Goal: Book appointment/travel/reservation

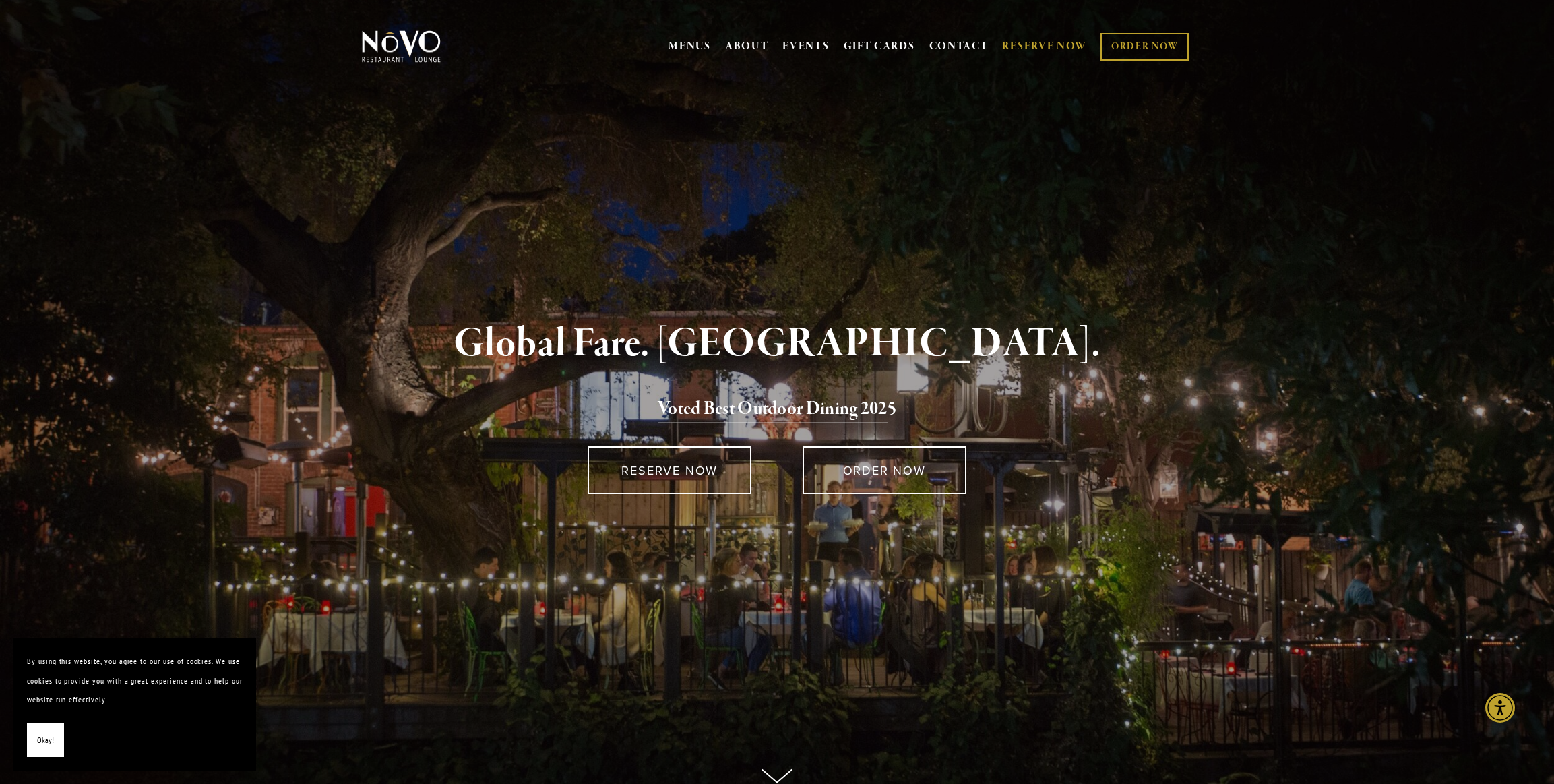
click at [1075, 37] on link "RESERVE NOW" at bounding box center [1045, 46] width 85 height 26
click at [946, 18] on div "MENUS BRUNCH LUNCH LATE LUNCH DINNER KID'S DESSERT WINE COCKTAILS BEER SPIRITS …" at bounding box center [777, 47] width 971 height 69
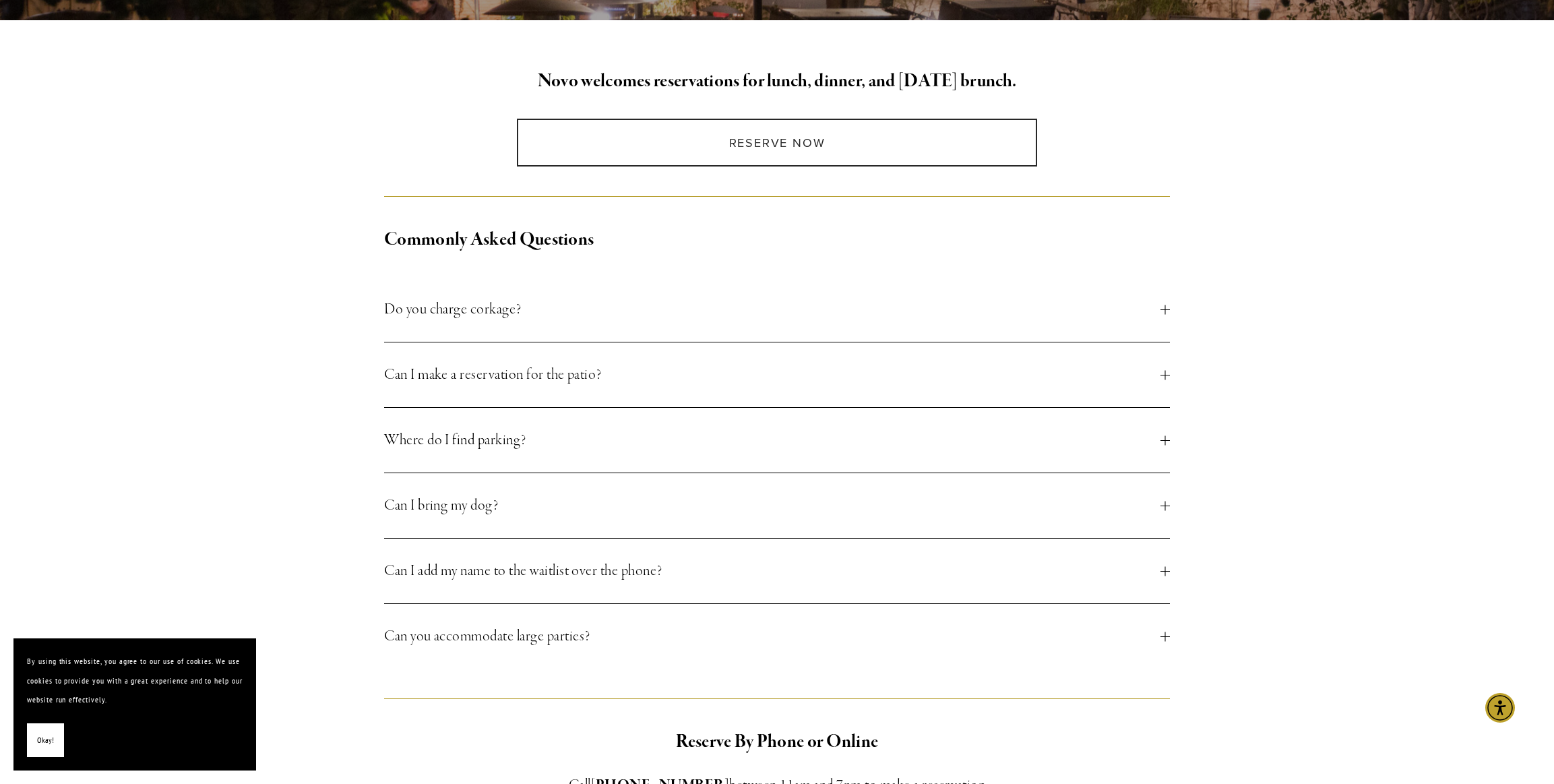
scroll to position [337, 0]
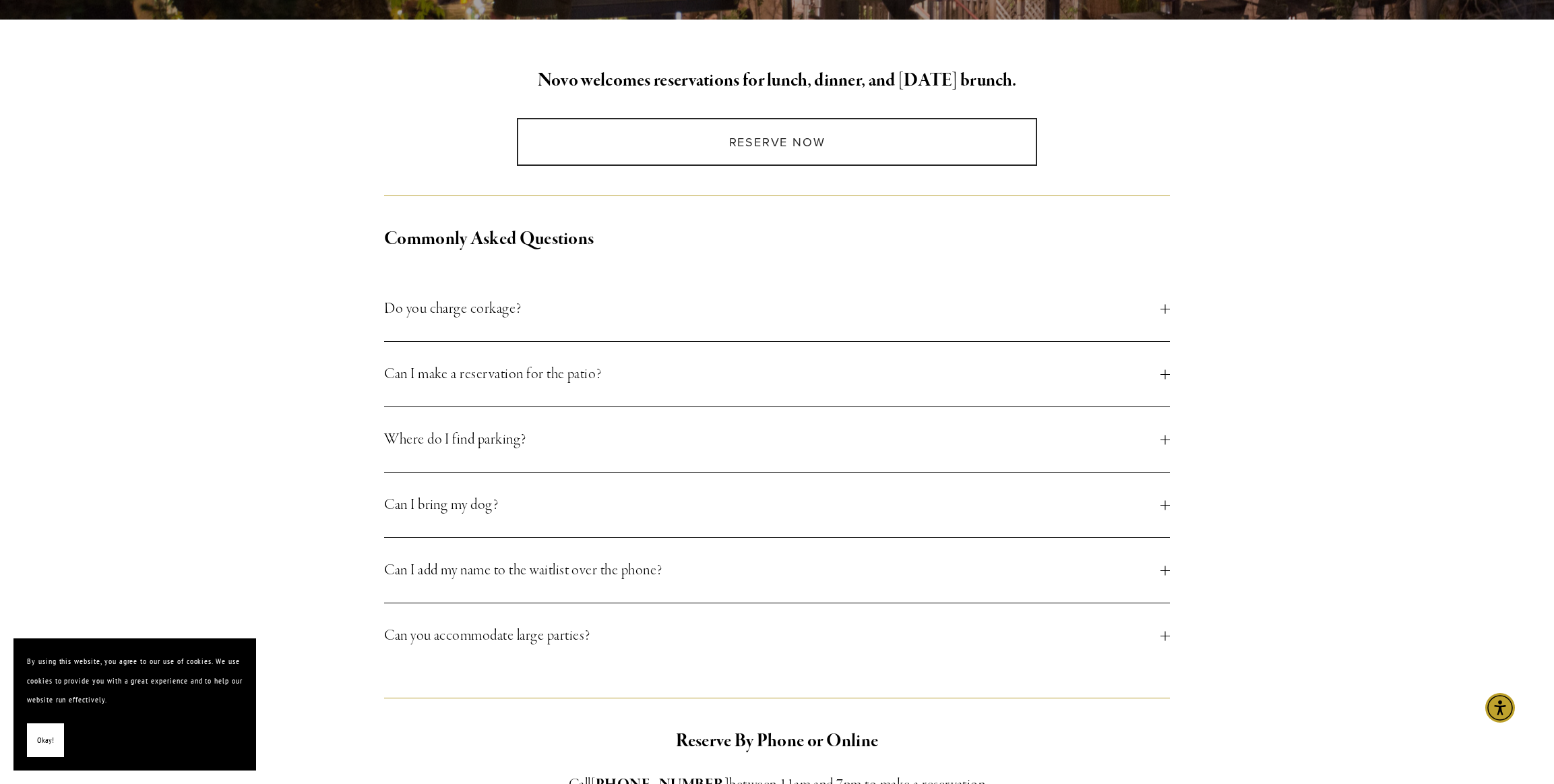
click at [628, 355] on button "Can I make a reservation for the patio?" at bounding box center [777, 374] width 786 height 65
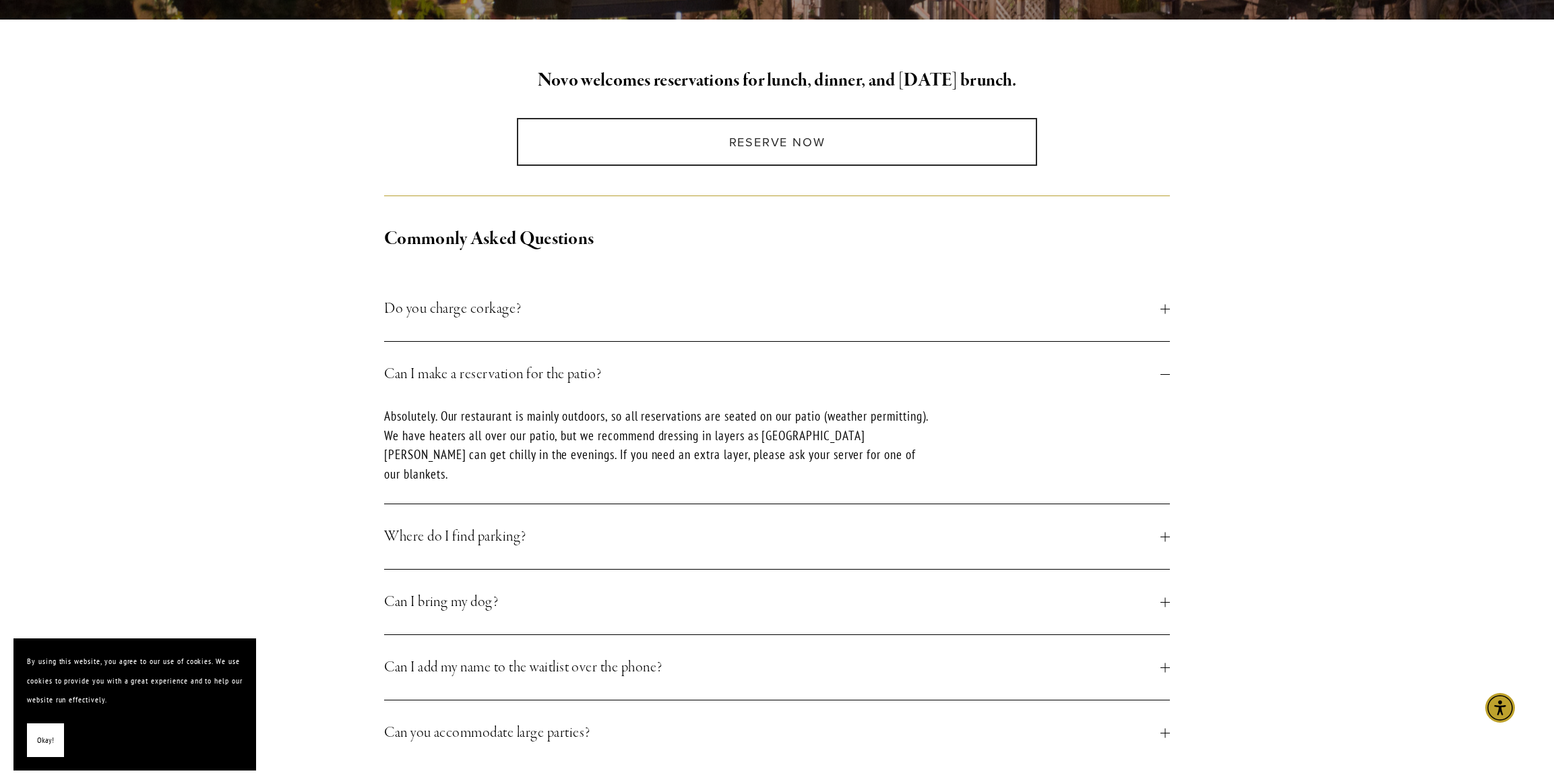
click at [666, 370] on span "Can I make a reservation for the patio?" at bounding box center [772, 374] width 777 height 24
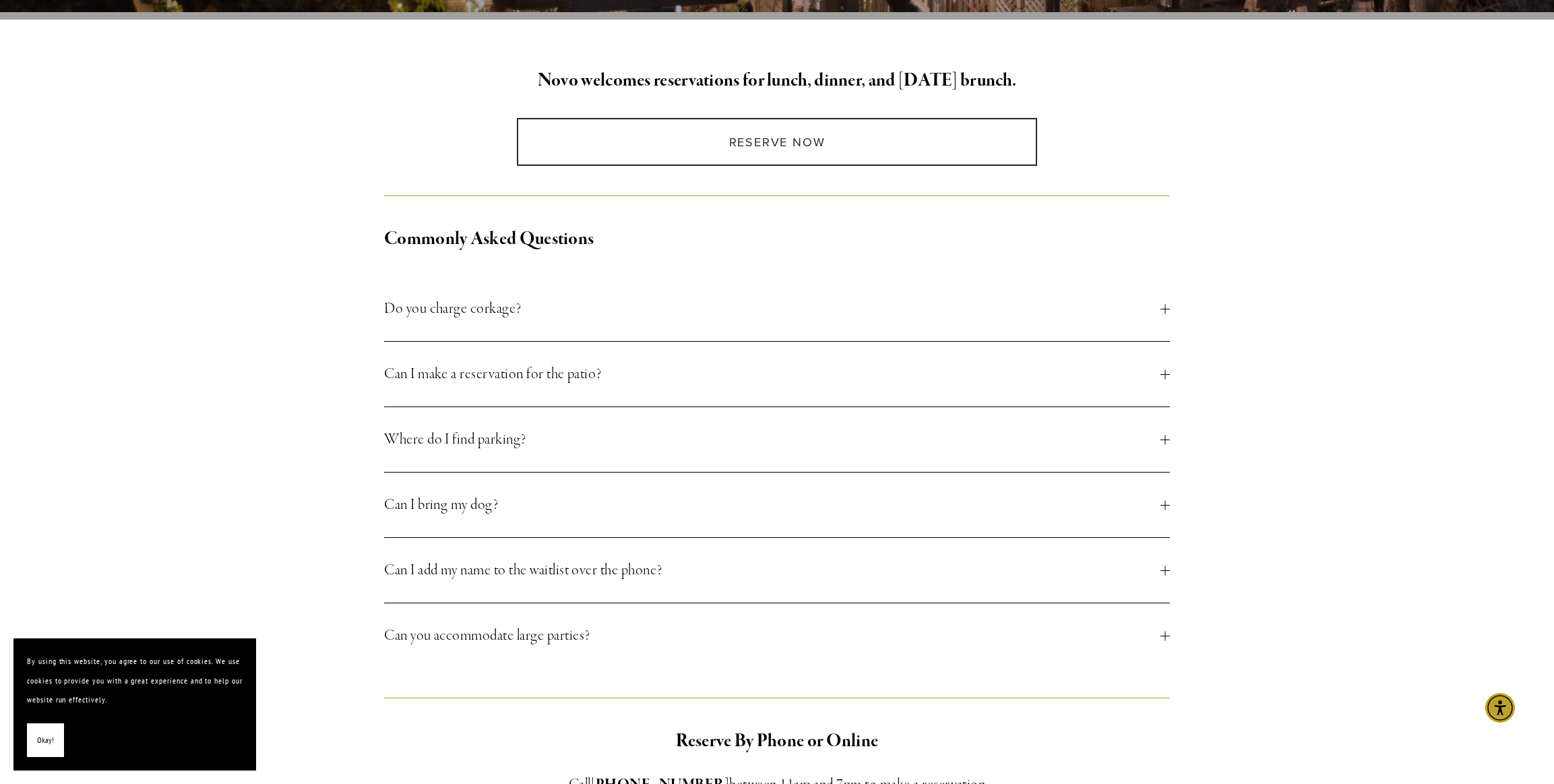
scroll to position [404, 0]
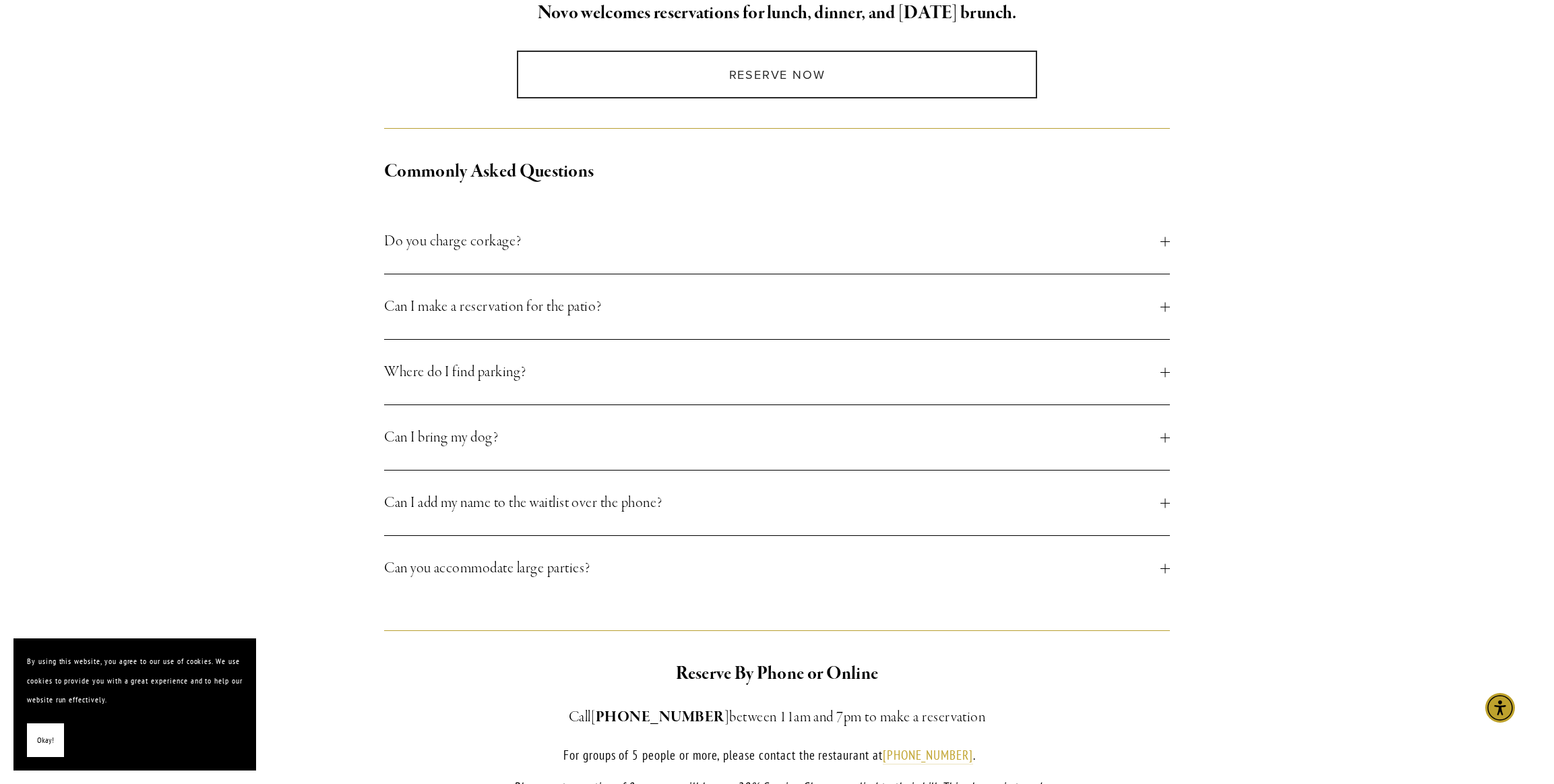
click at [693, 420] on button "Can I bring my dog?" at bounding box center [777, 438] width 786 height 65
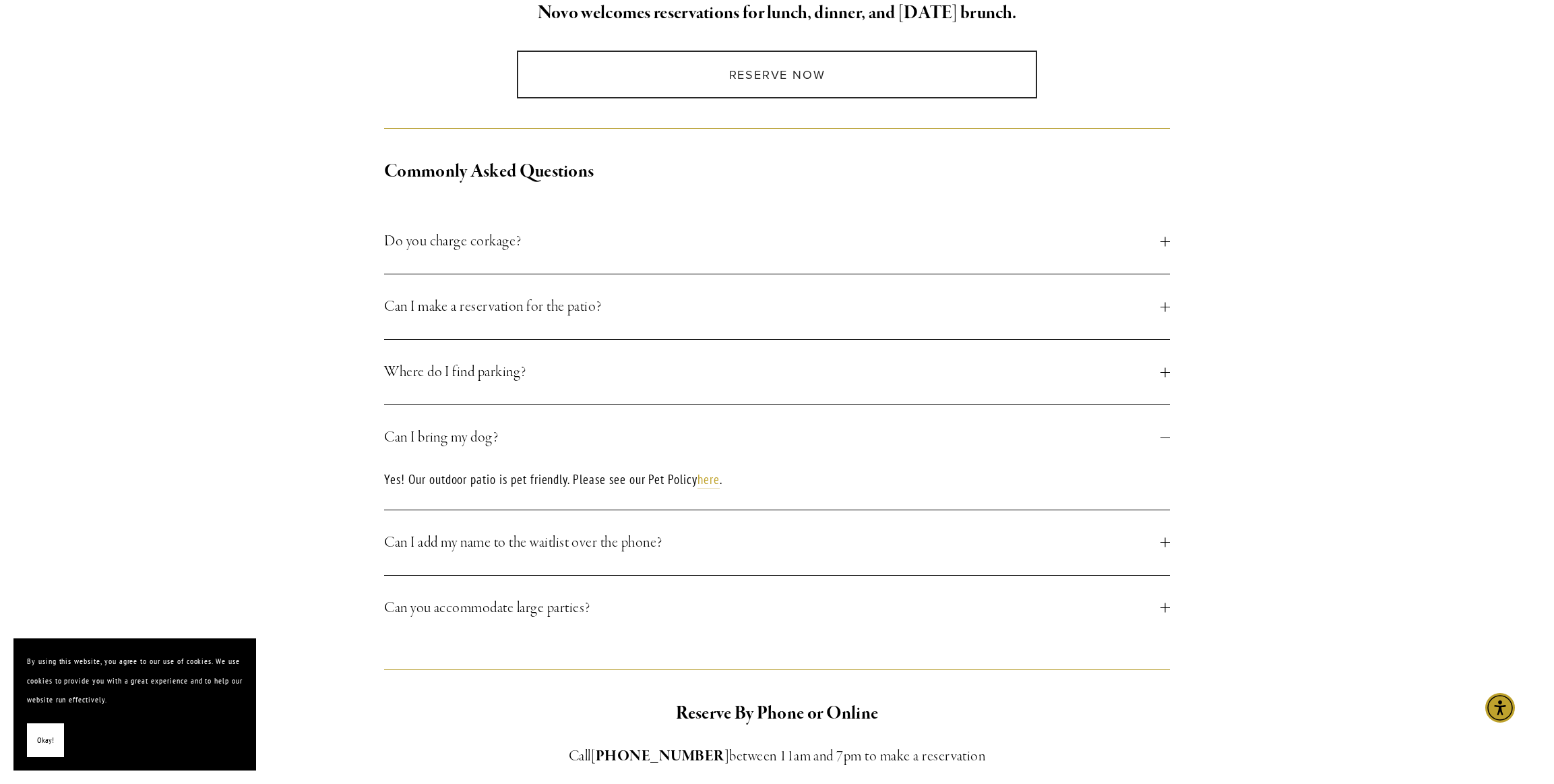
click at [698, 423] on button "Can I bring my dog?" at bounding box center [777, 438] width 786 height 65
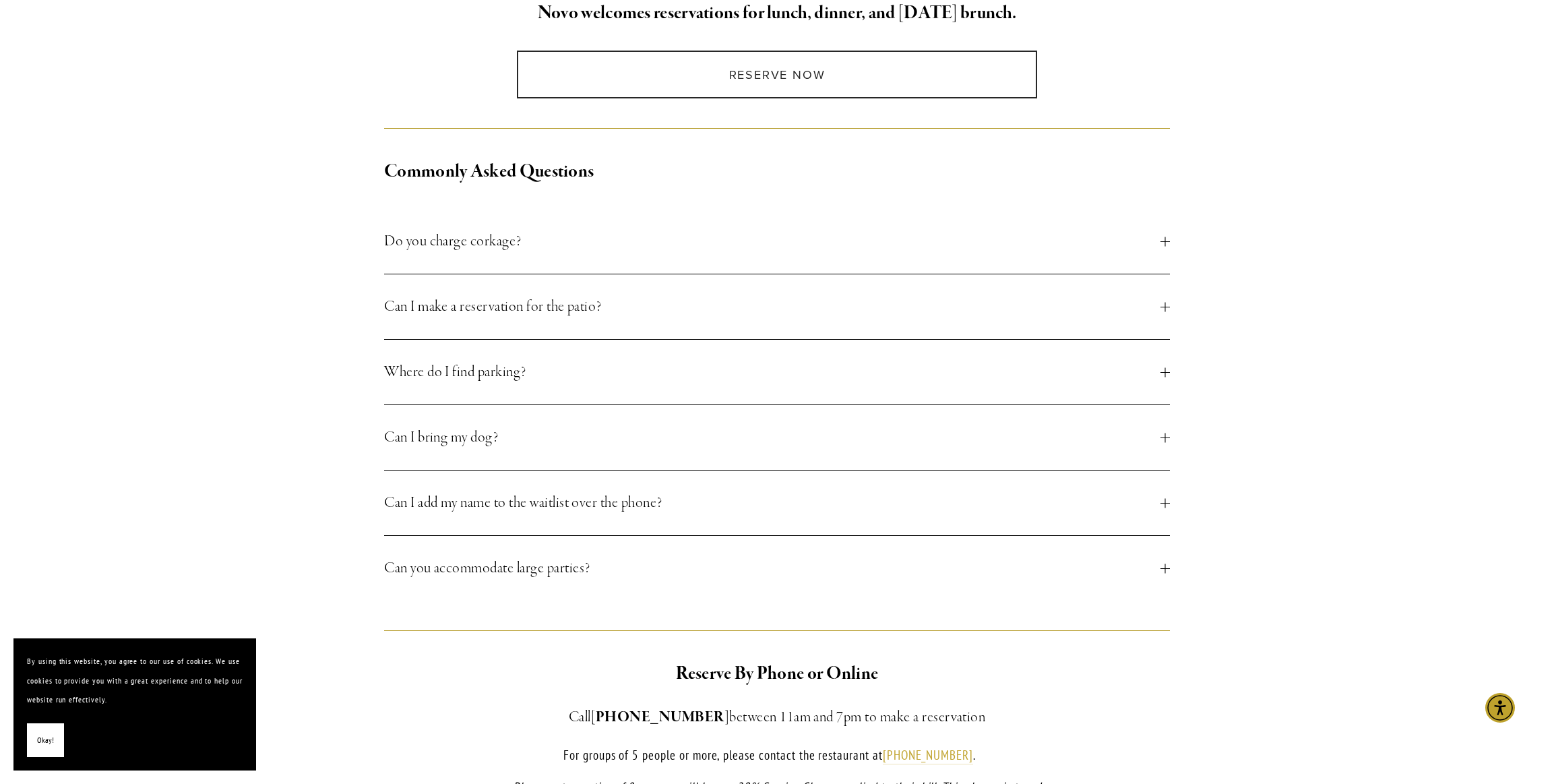
click at [792, 496] on span "Can I add my name to the waitlist over the phone?" at bounding box center [772, 502] width 777 height 24
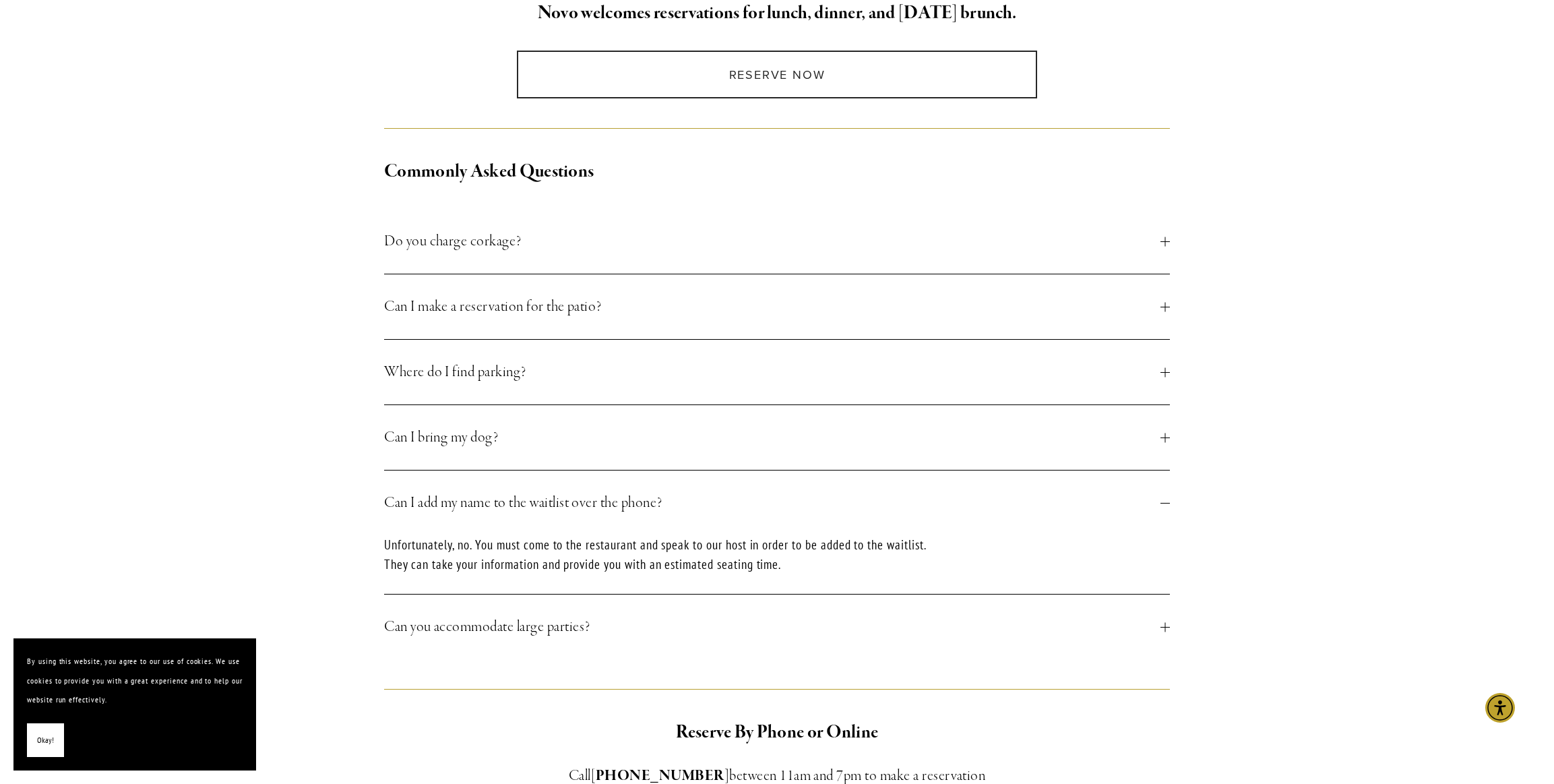
click at [792, 496] on span "Can I add my name to the waitlist over the phone?" at bounding box center [772, 502] width 777 height 24
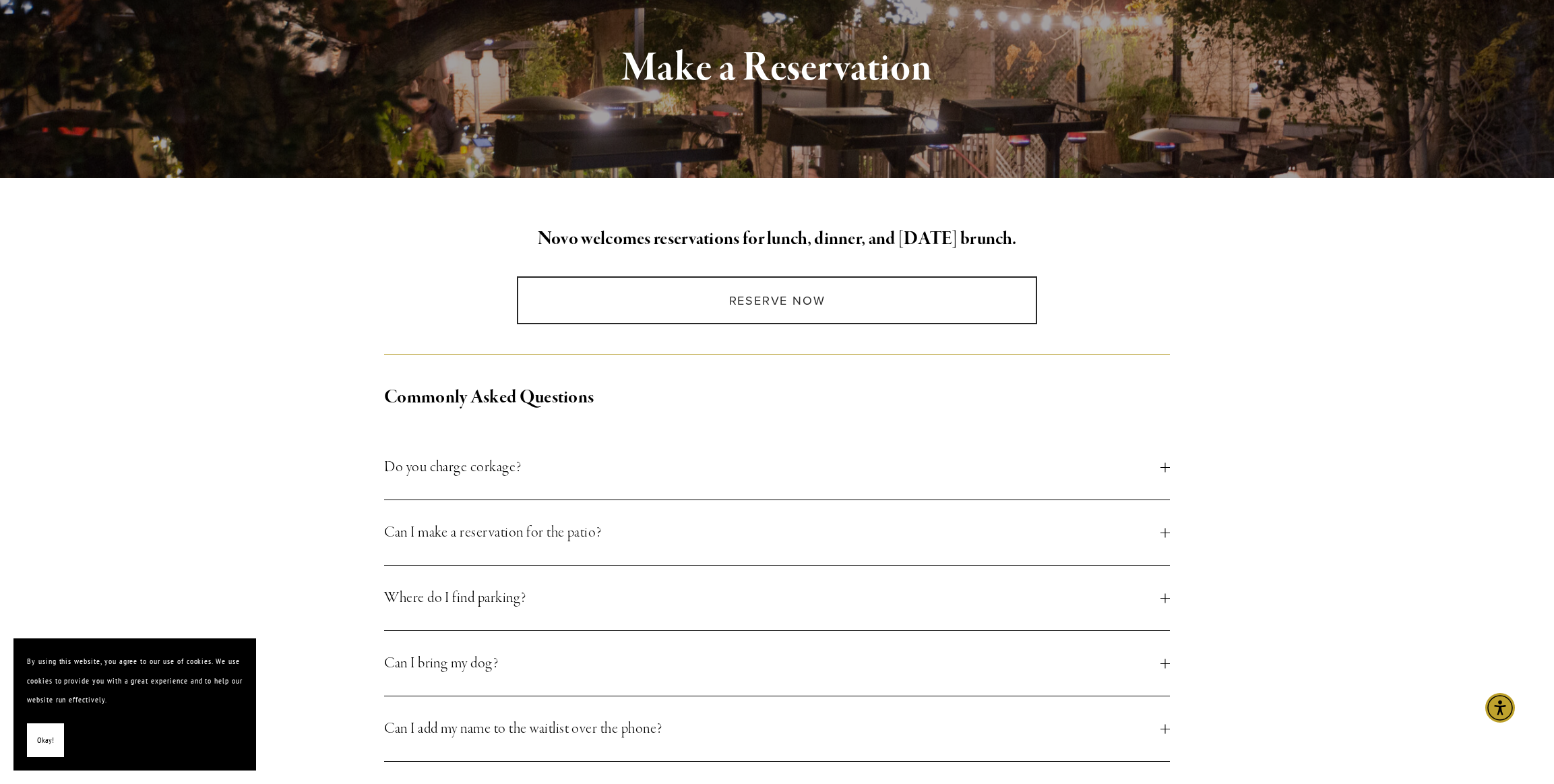
scroll to position [135, 0]
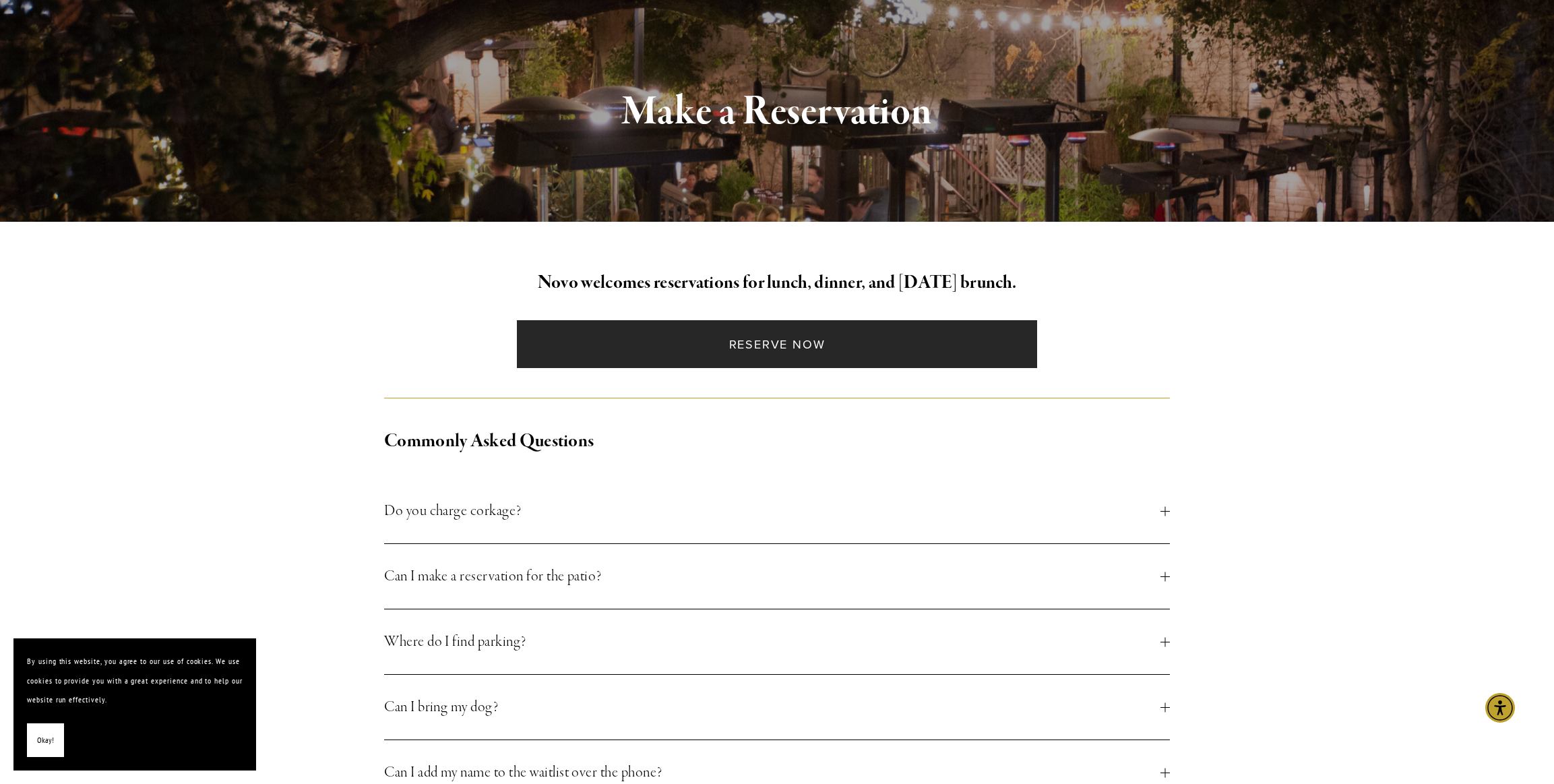
click at [765, 341] on link "Reserve Now" at bounding box center [777, 344] width 519 height 47
